Goal: Transaction & Acquisition: Book appointment/travel/reservation

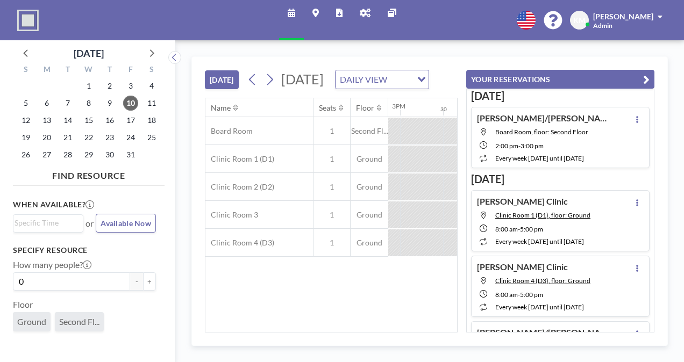
scroll to position [0, 1333]
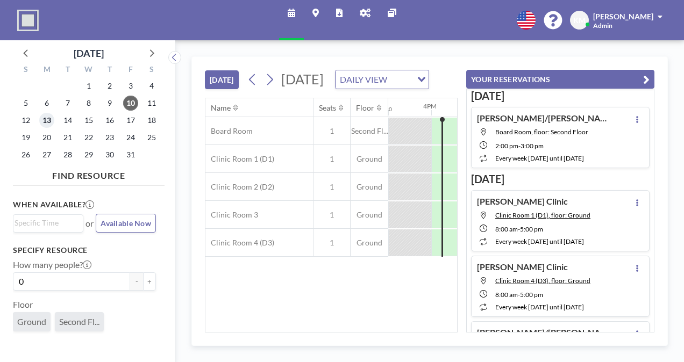
click at [49, 121] on span "13" at bounding box center [46, 120] width 15 height 15
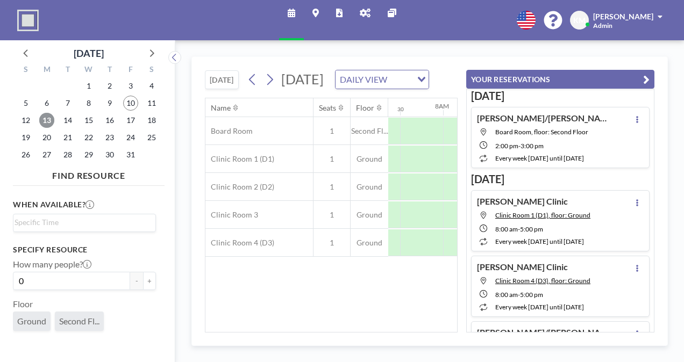
scroll to position [0, 645]
click at [641, 77] on button "YOUR RESERVATIONS" at bounding box center [560, 79] width 188 height 19
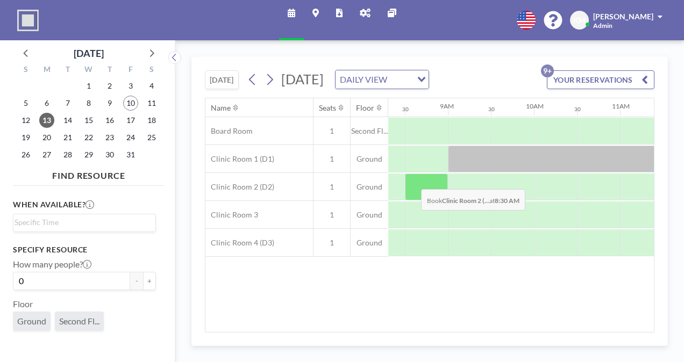
scroll to position [0, 696]
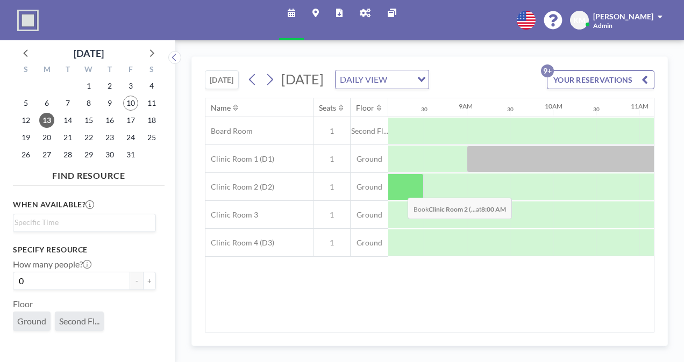
click at [399, 201] on div at bounding box center [402, 187] width 43 height 27
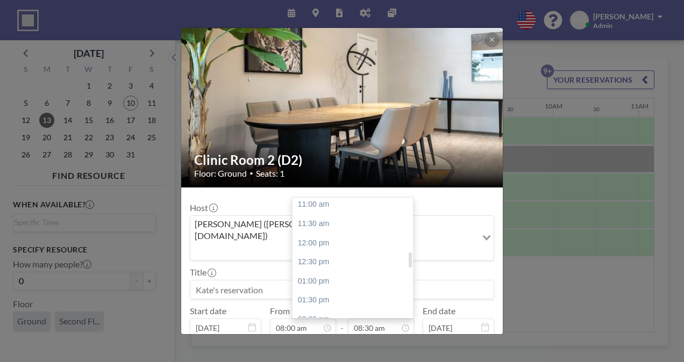
scroll to position [424, 0]
click at [358, 271] on div "01:00 pm" at bounding box center [355, 280] width 126 height 19
type input "01:00 pm"
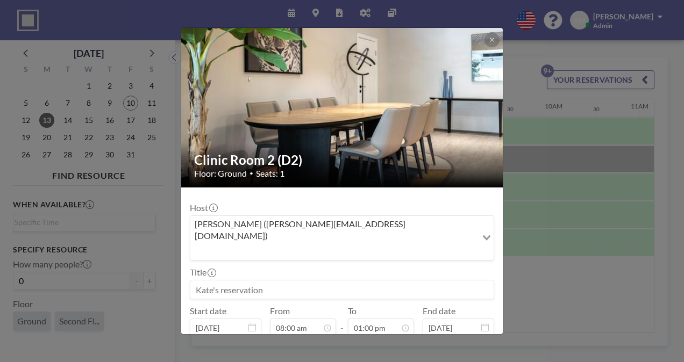
click at [356, 281] on input at bounding box center [341, 290] width 303 height 18
type input "b"
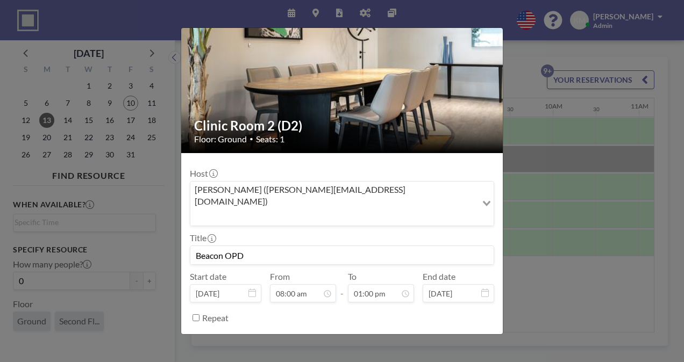
scroll to position [497, 0]
type input "Beacon OPD"
click at [453, 335] on button "BOOK NOW" at bounding box center [467, 344] width 54 height 19
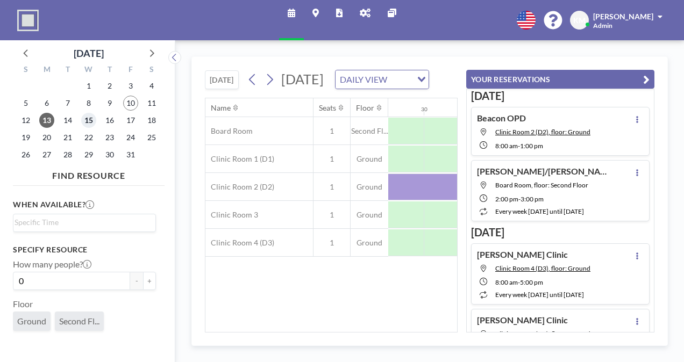
click at [89, 124] on span "15" at bounding box center [88, 120] width 15 height 15
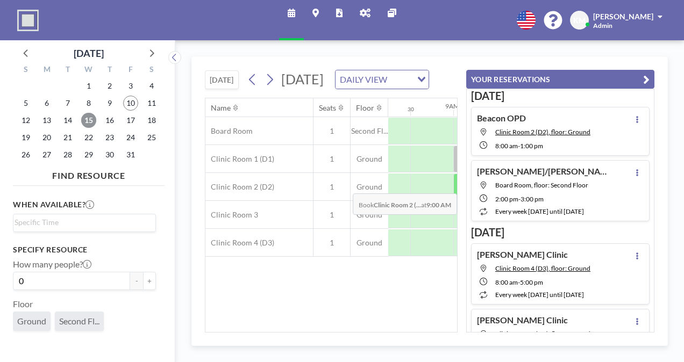
scroll to position [0, 709]
click at [404, 201] on div at bounding box center [389, 187] width 43 height 27
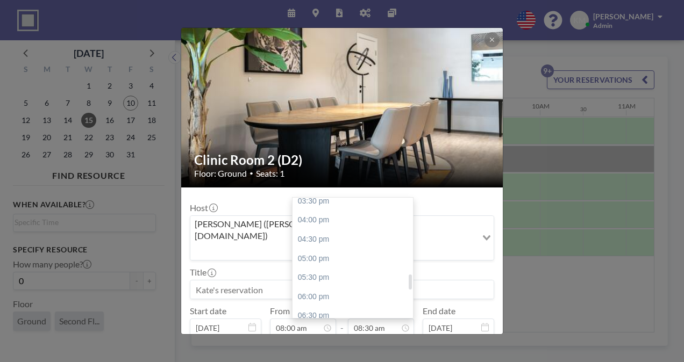
scroll to position [600, 0]
click at [363, 249] on div "05:00 pm" at bounding box center [355, 258] width 126 height 19
type input "05:00 pm"
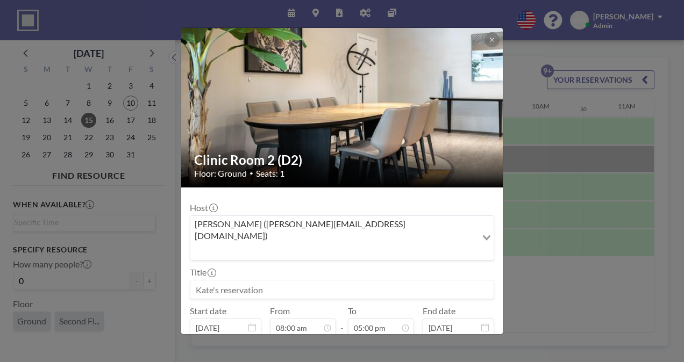
click at [400, 281] on input at bounding box center [341, 290] width 303 height 18
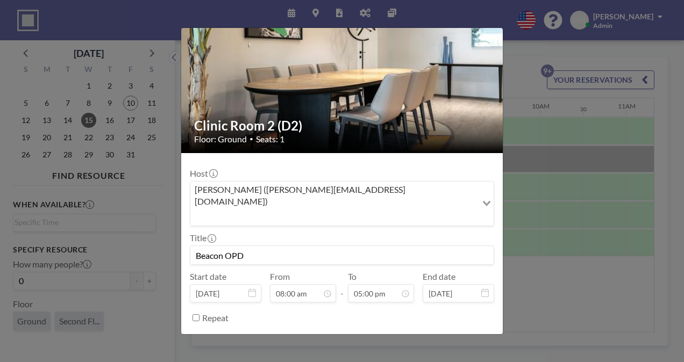
scroll to position [650, 0]
type input "Beacon OPD"
click at [464, 335] on button "BOOK NOW" at bounding box center [467, 344] width 54 height 19
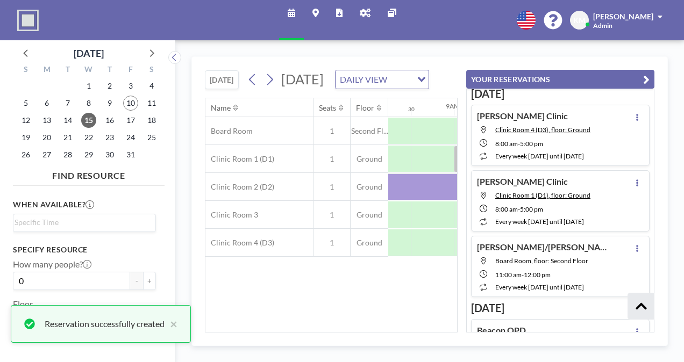
scroll to position [268, 0]
